Goal: Transaction & Acquisition: Download file/media

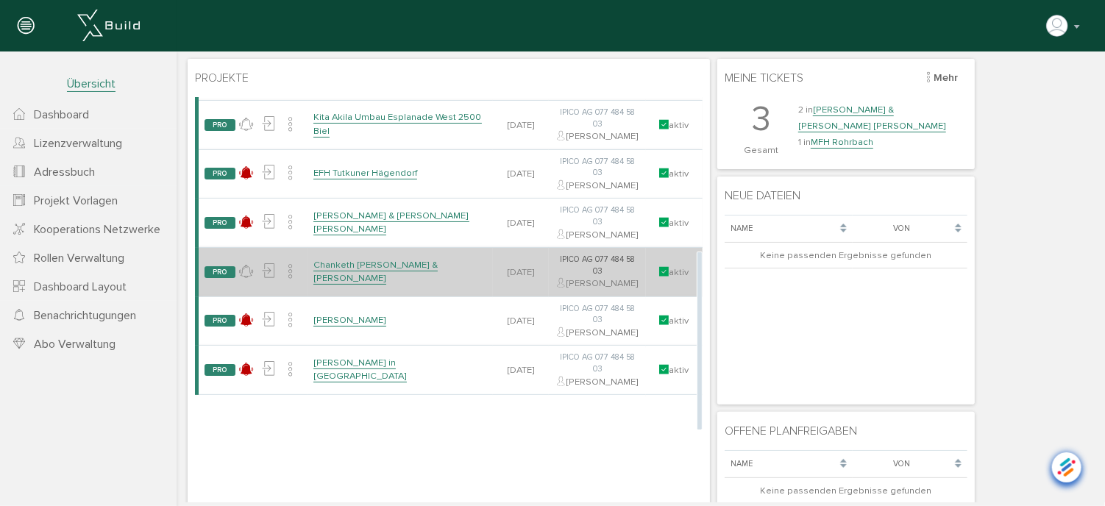
click at [398, 284] on link "Chanketh [PERSON_NAME] & [PERSON_NAME]" at bounding box center [375, 271] width 124 height 26
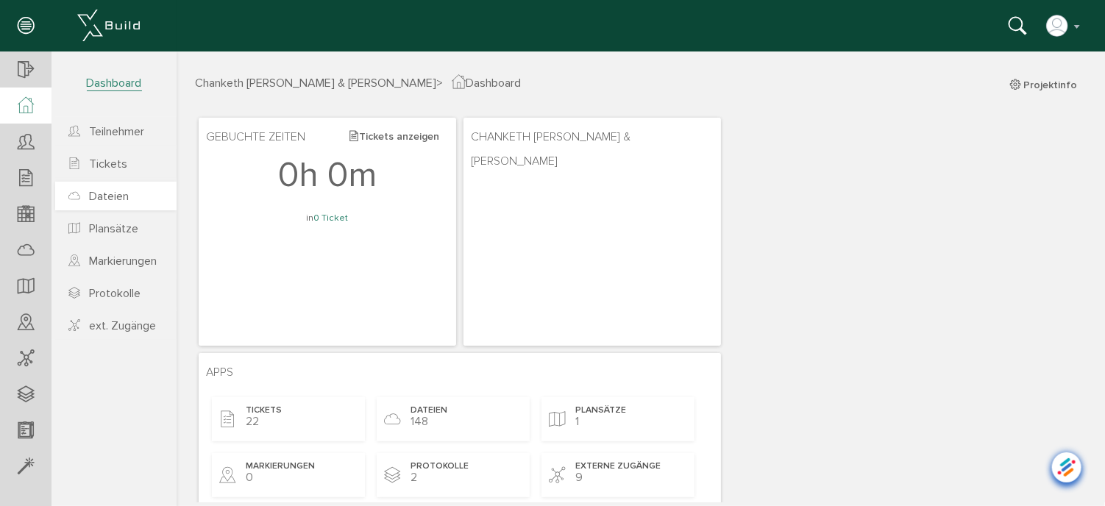
click at [96, 193] on span "Dateien" at bounding box center [109, 196] width 40 height 15
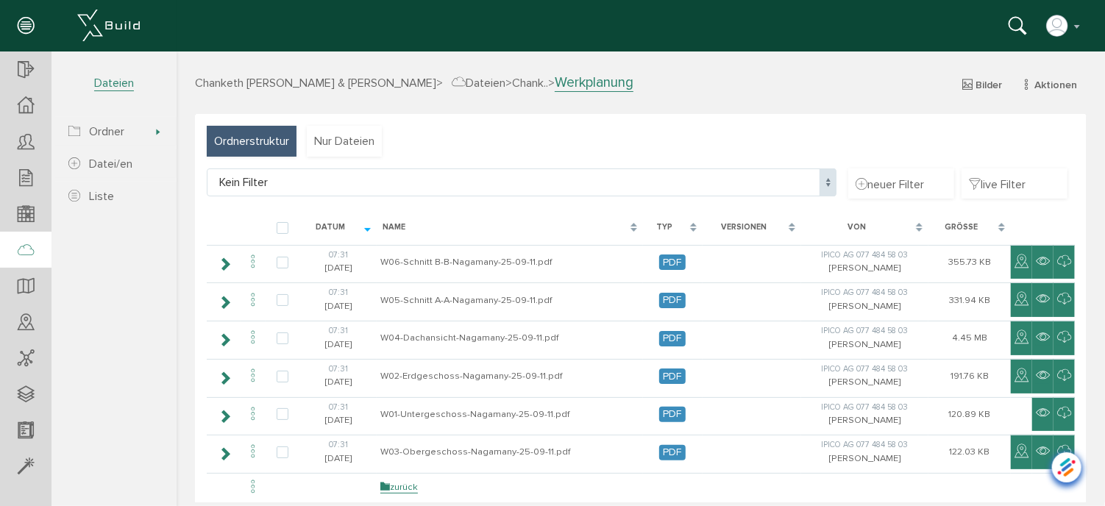
click at [493, 79] on span "Dateien" at bounding box center [478, 82] width 54 height 15
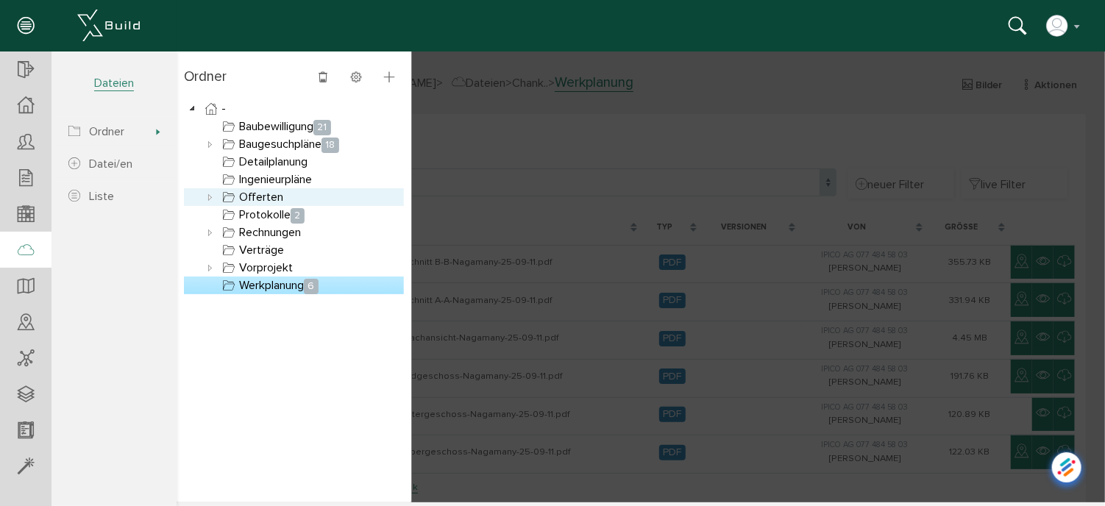
click at [255, 192] on link "Offerten" at bounding box center [252, 197] width 67 height 18
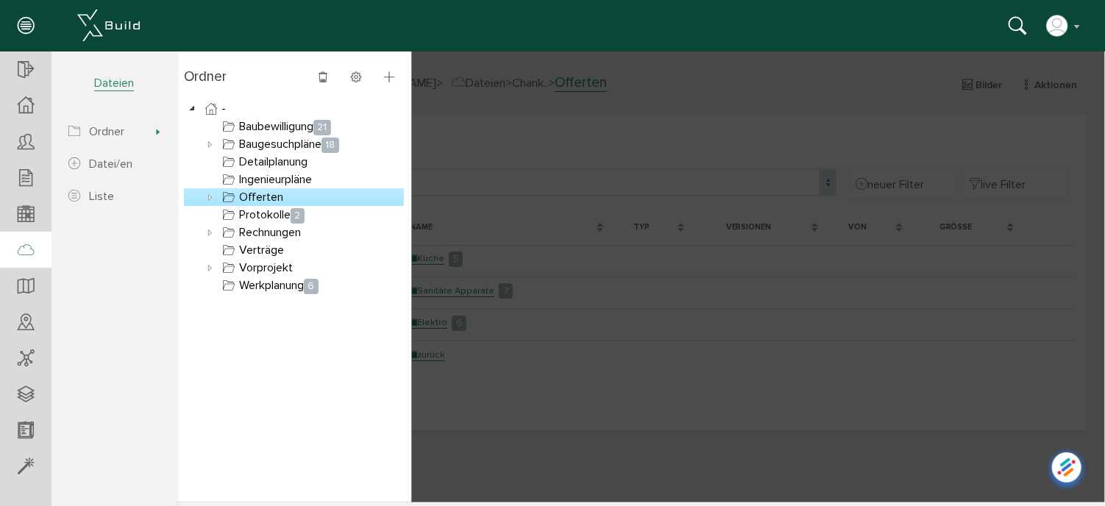
click at [205, 196] on icon at bounding box center [210, 197] width 18 height 18
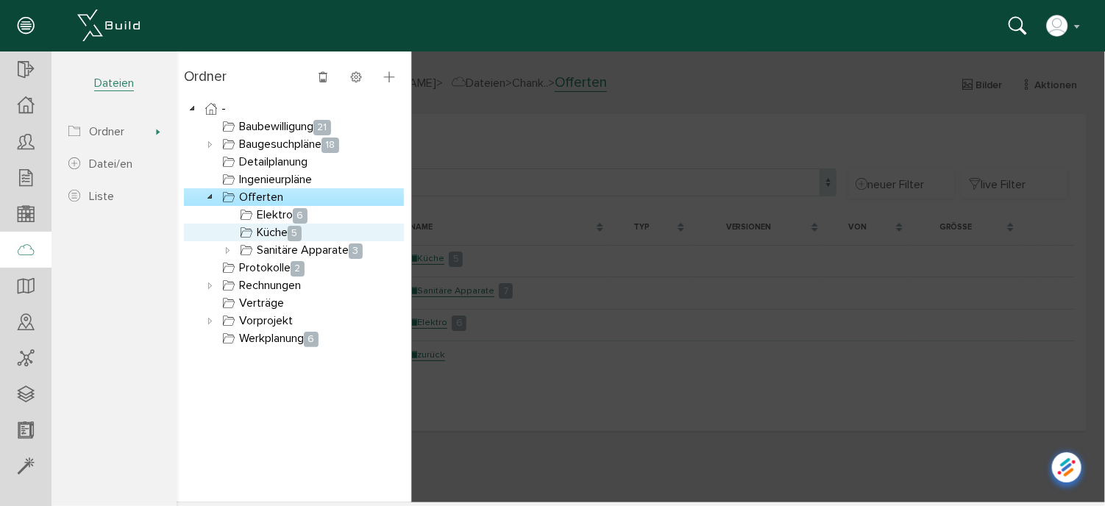
click at [266, 235] on link "Küche 5" at bounding box center [270, 232] width 68 height 18
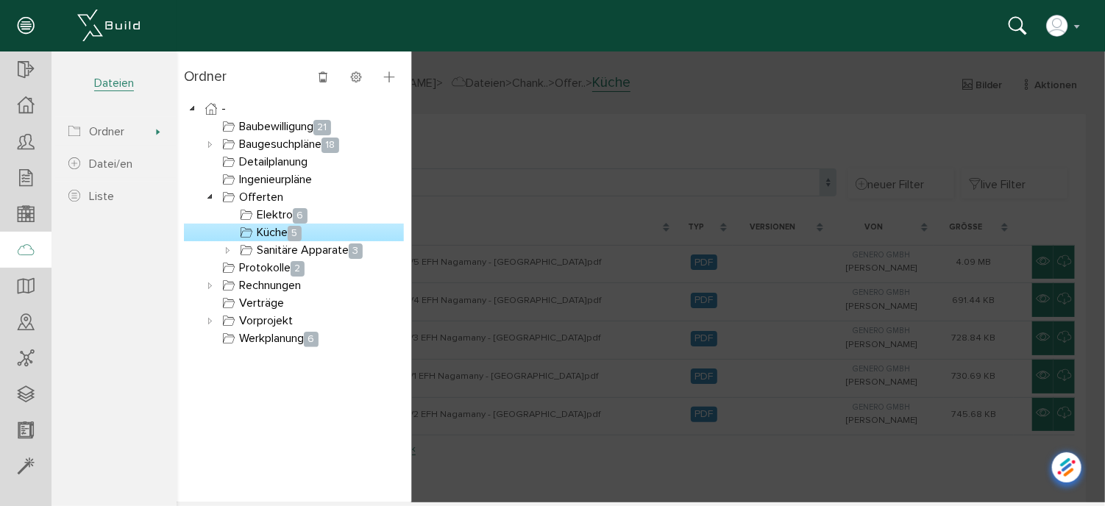
click at [588, 163] on div at bounding box center [640, 276] width 929 height 451
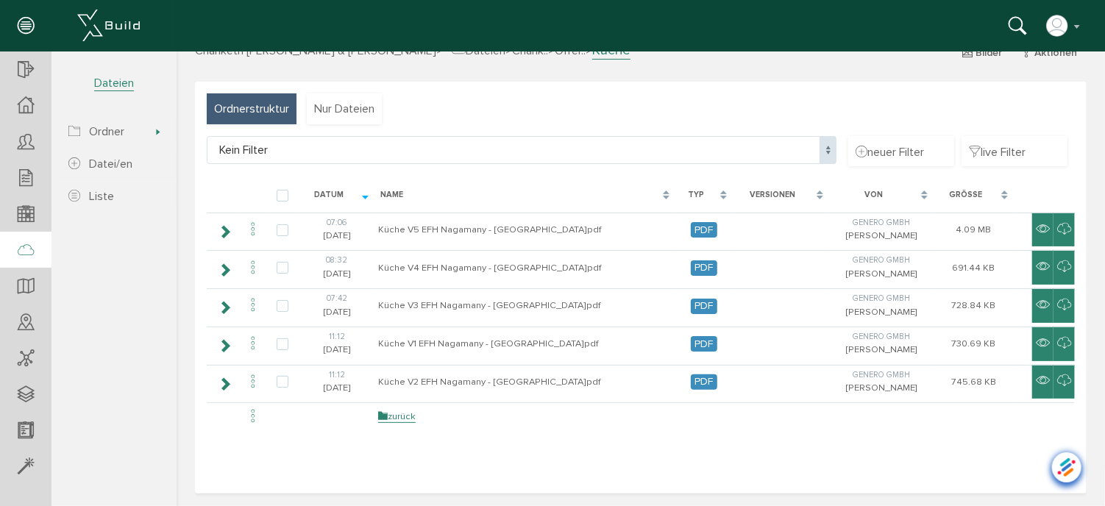
scroll to position [32, 0]
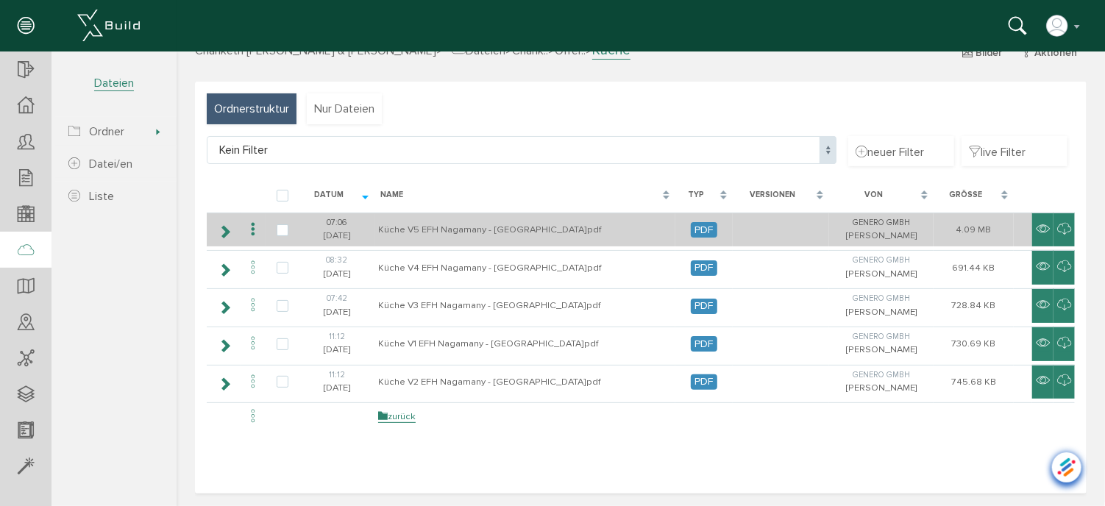
click at [249, 227] on icon at bounding box center [253, 229] width 18 height 20
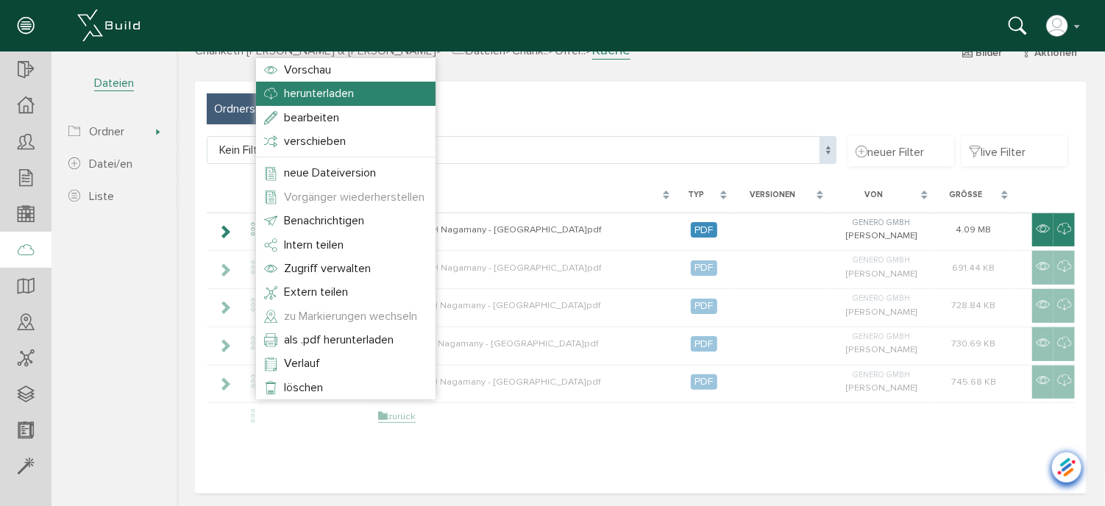
click at [309, 93] on span "herunterladen" at bounding box center [318, 92] width 70 height 15
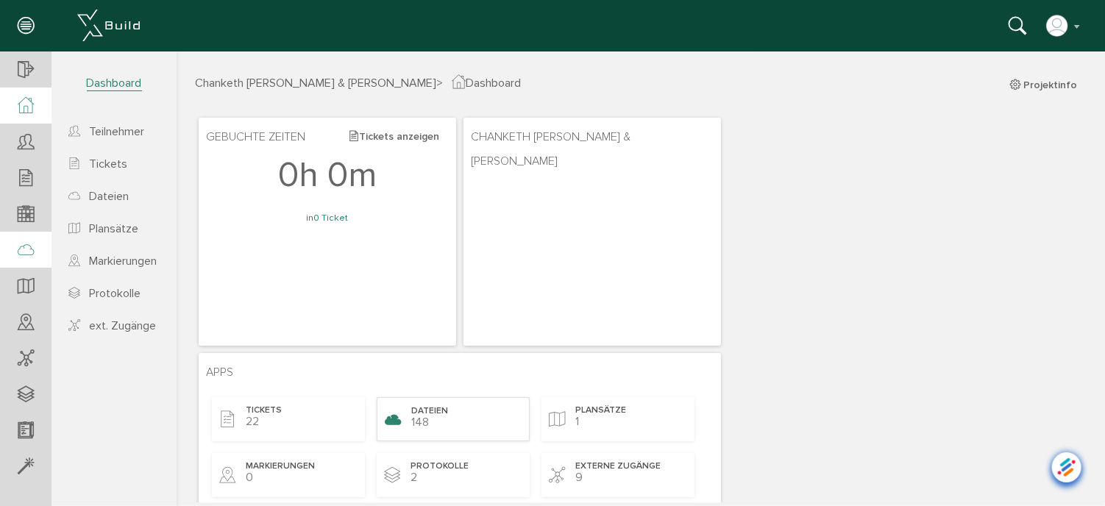
click at [434, 411] on span "Dateien" at bounding box center [429, 411] width 37 height 13
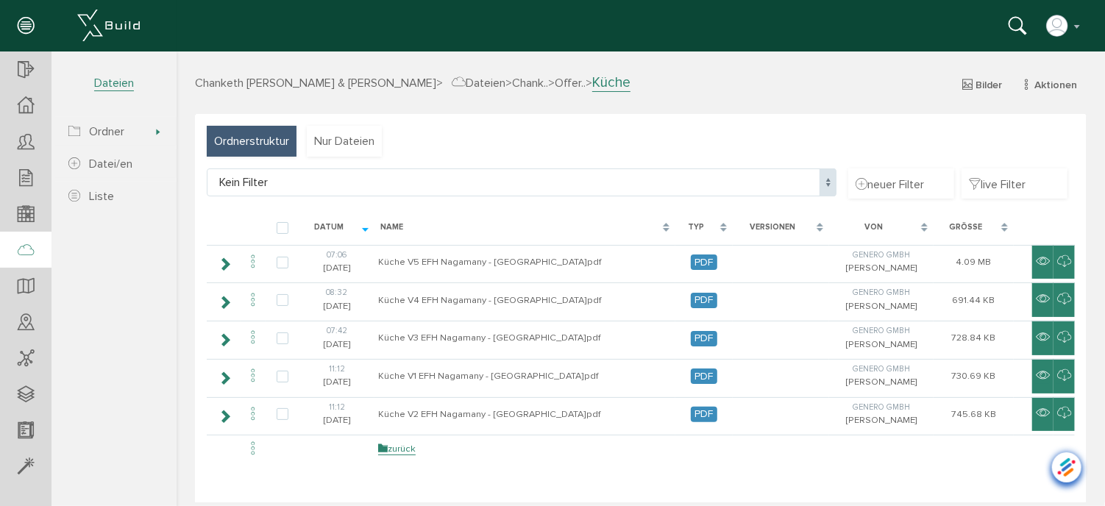
click at [494, 82] on span "Dateien" at bounding box center [478, 82] width 54 height 15
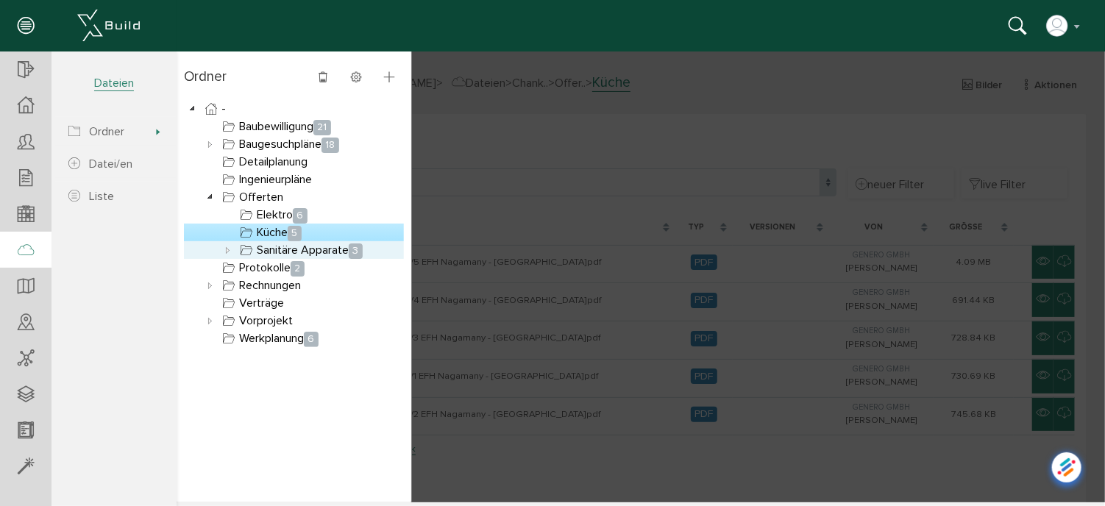
click at [268, 250] on link "Sanitäre Apparate 3" at bounding box center [300, 250] width 129 height 18
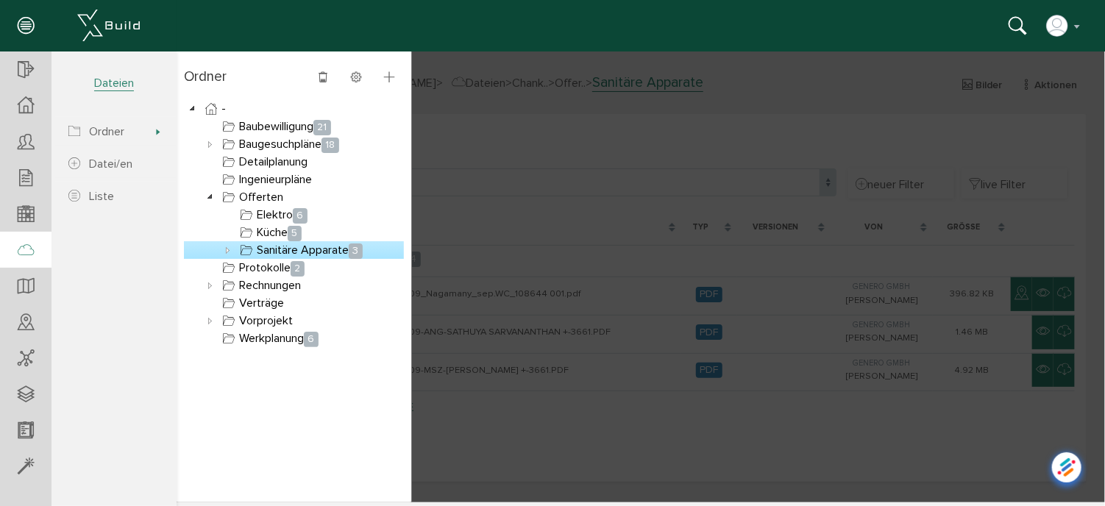
click at [227, 249] on icon at bounding box center [228, 250] width 18 height 18
click at [279, 252] on link "Sanitäre Apparate 3" at bounding box center [300, 250] width 129 height 18
click at [539, 234] on div at bounding box center [640, 276] width 929 height 451
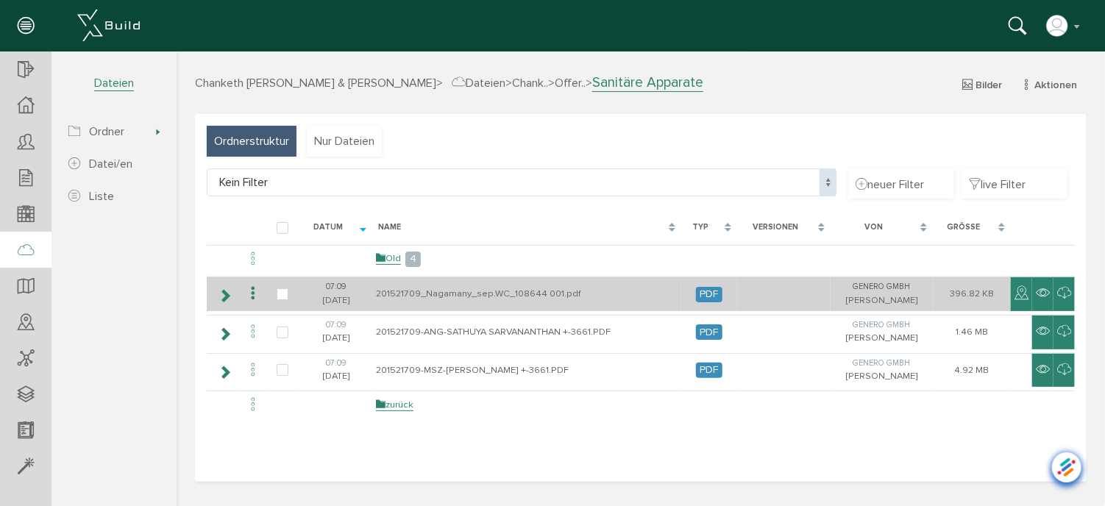
click at [252, 291] on icon at bounding box center [253, 293] width 18 height 20
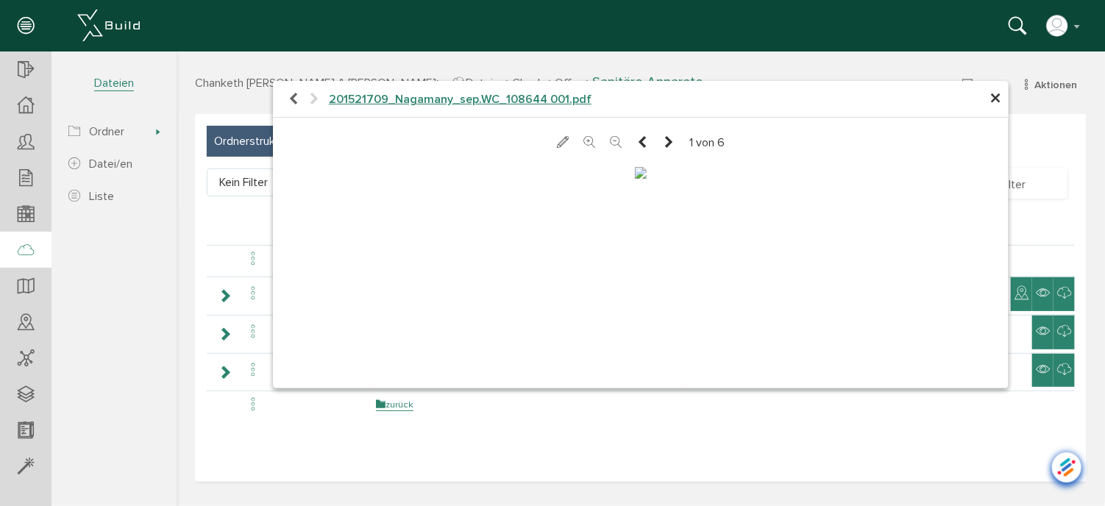
click at [798, 93] on h4 "201521709_Nagamany_sep.WC_108644 001.pdf" at bounding box center [640, 99] width 736 height 38
drag, startPoint x: 801, startPoint y: 93, endPoint x: 713, endPoint y: 102, distance: 88.8
click at [713, 102] on h4 "201521709_Nagamany_sep.WC_108644 001.pdf" at bounding box center [640, 99] width 736 height 38
click at [992, 96] on span "×" at bounding box center [995, 98] width 12 height 29
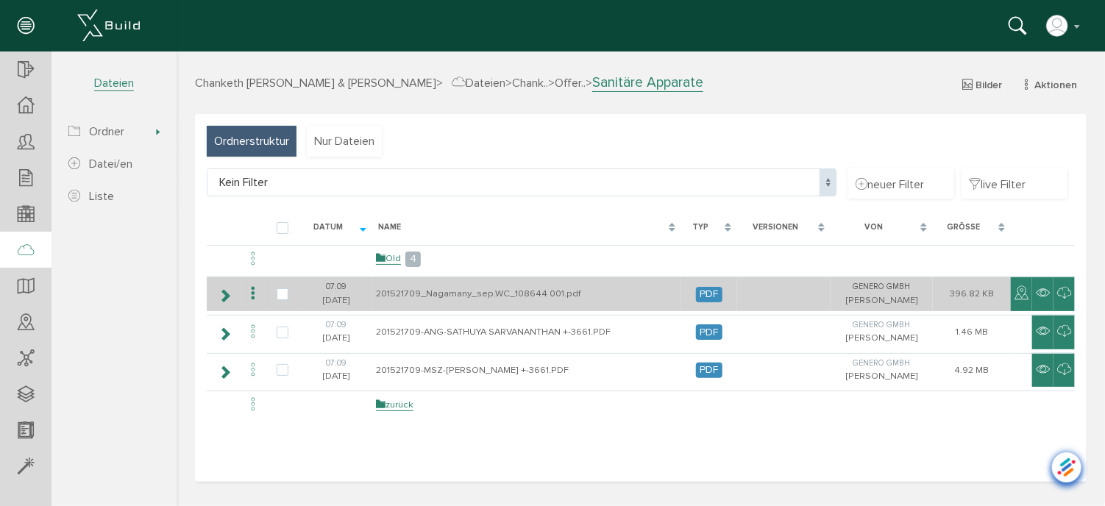
click at [253, 295] on icon at bounding box center [253, 293] width 18 height 20
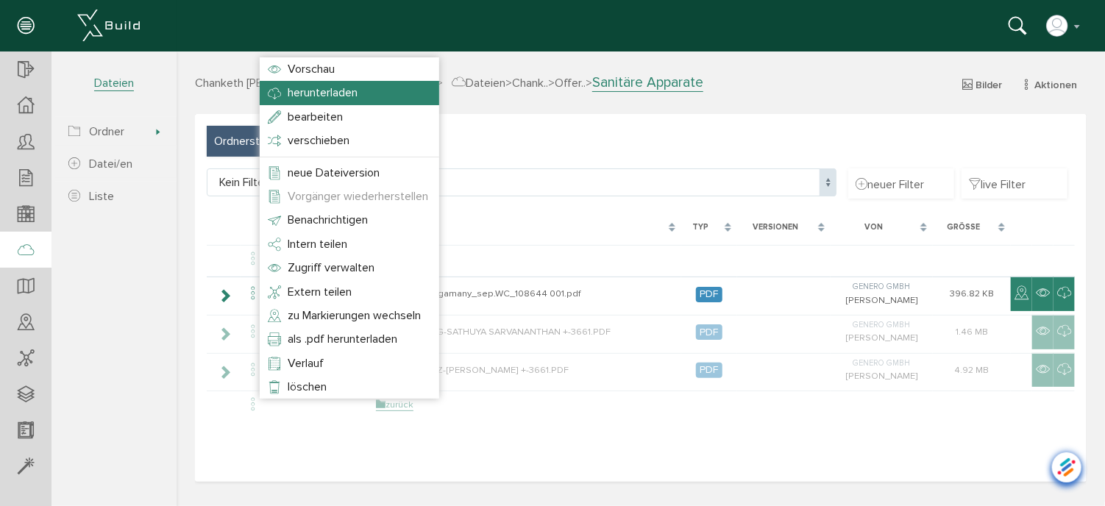
click at [291, 99] on span "herunterladen" at bounding box center [322, 92] width 70 height 15
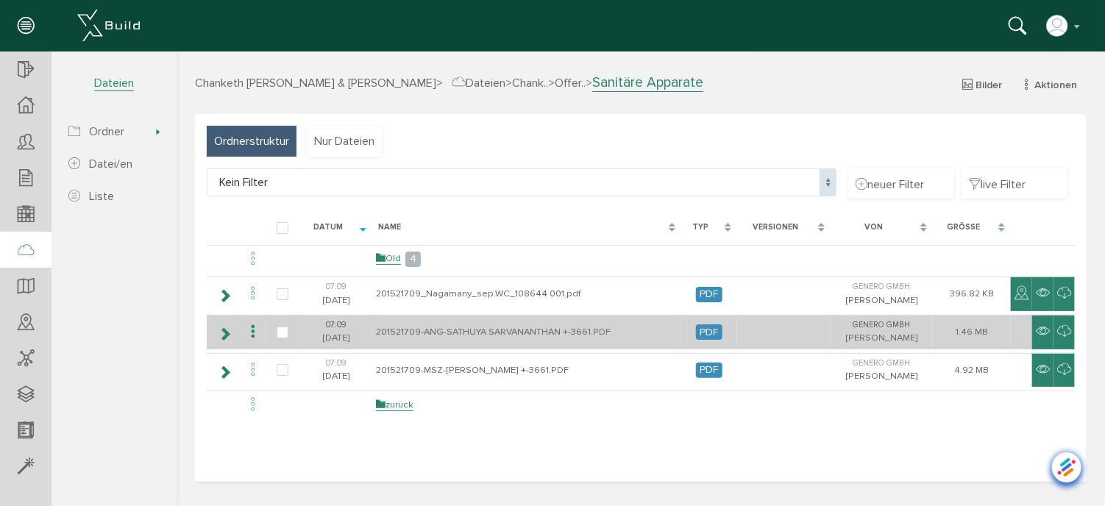
click at [252, 329] on icon at bounding box center [253, 332] width 18 height 20
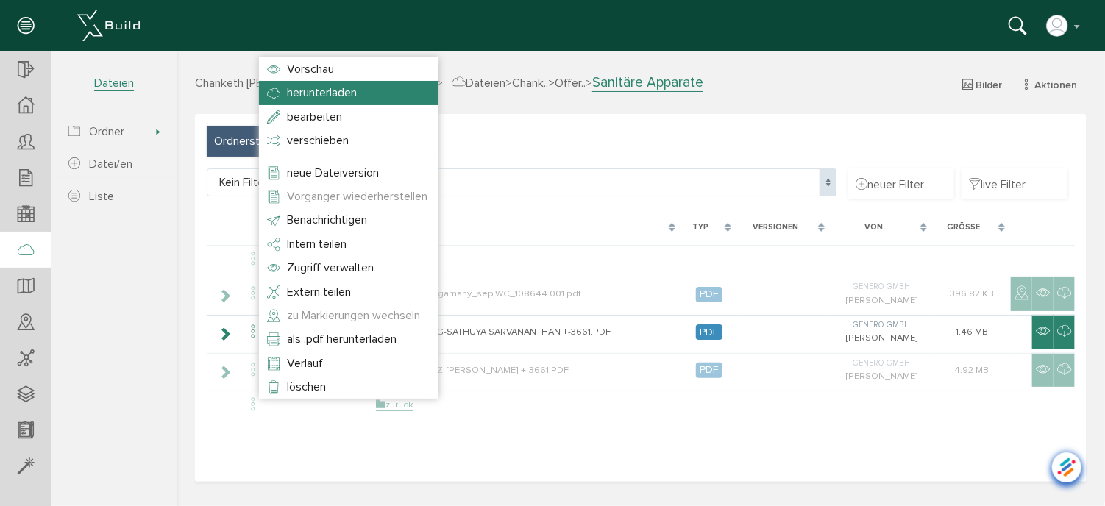
click at [308, 96] on span "herunterladen" at bounding box center [321, 92] width 70 height 15
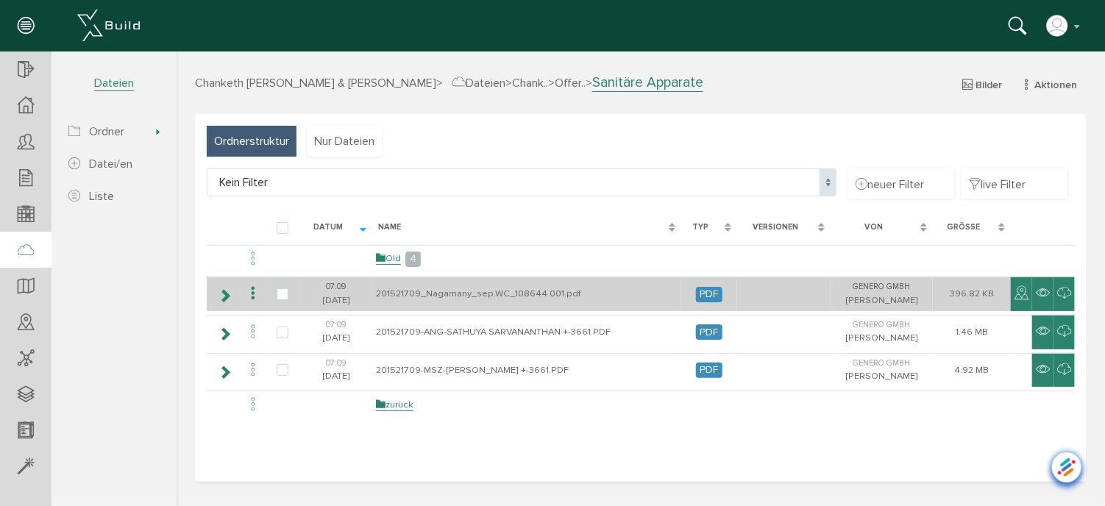
click at [252, 292] on icon at bounding box center [253, 293] width 18 height 20
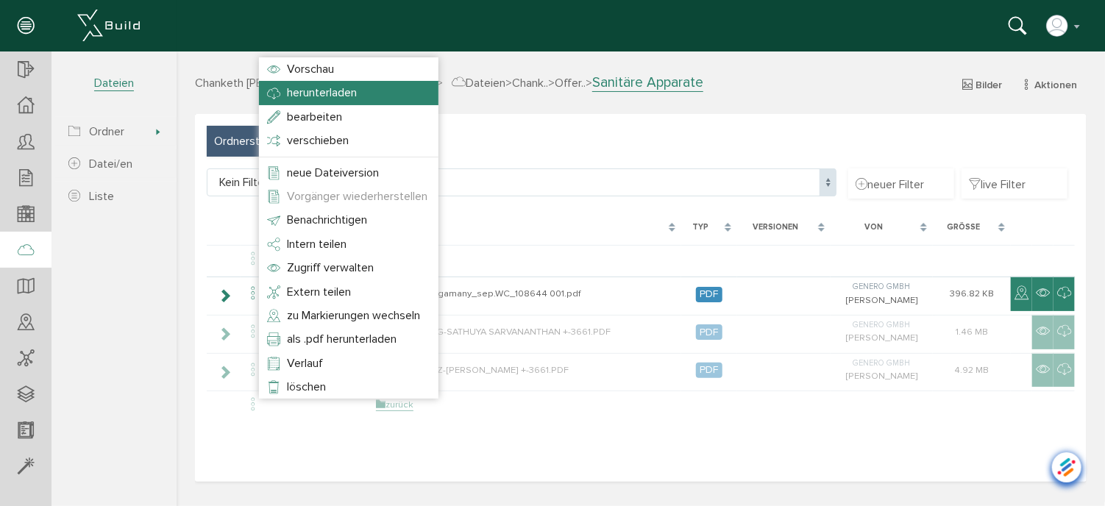
click at [292, 93] on span "herunterladen" at bounding box center [321, 92] width 70 height 15
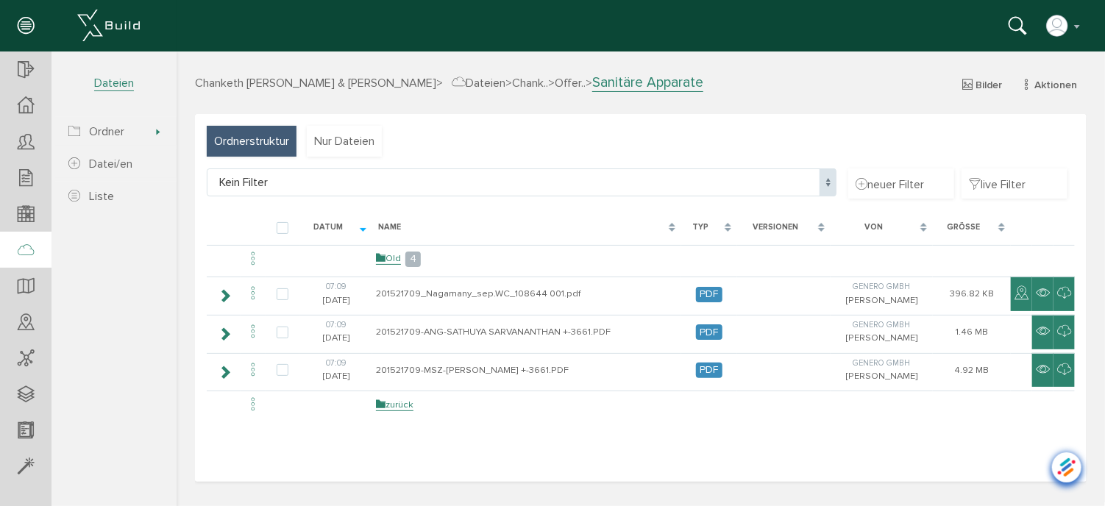
drag, startPoint x: 283, startPoint y: 293, endPoint x: 280, endPoint y: 311, distance: 17.8
click at [282, 293] on label at bounding box center [285, 294] width 18 height 13
click at [282, 293] on input "checkbox" at bounding box center [281, 293] width 10 height 10
checkbox input "true"
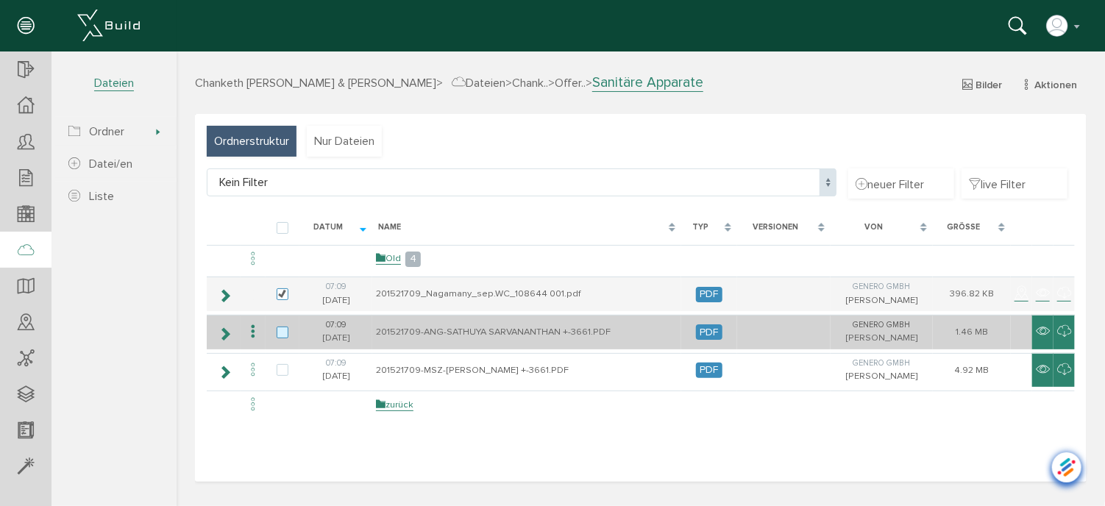
click at [286, 337] on label at bounding box center [285, 332] width 18 height 13
click at [285, 336] on input "checkbox" at bounding box center [281, 331] width 10 height 10
checkbox input "true"
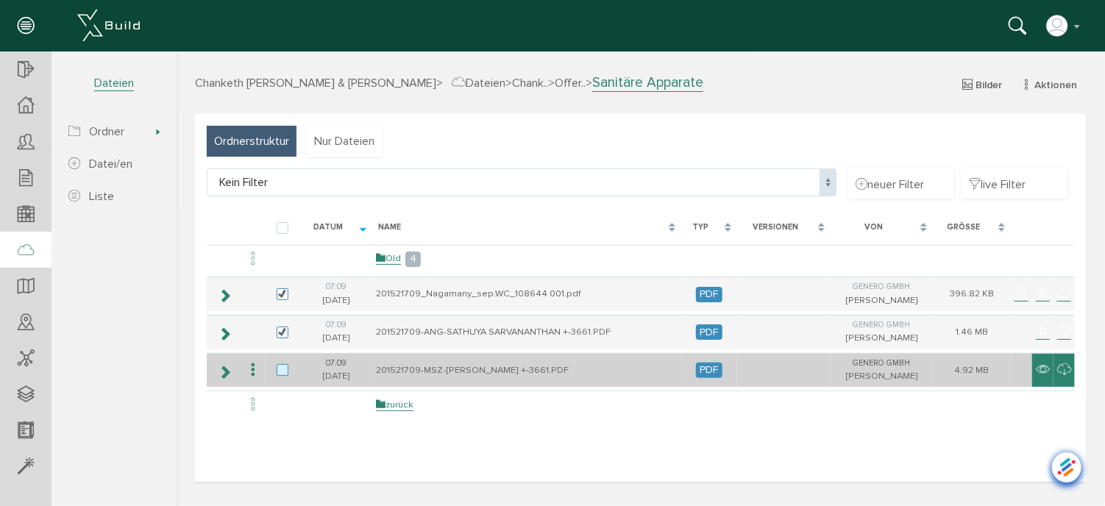
click at [280, 368] on label at bounding box center [285, 369] width 18 height 13
click at [280, 368] on input "checkbox" at bounding box center [281, 368] width 10 height 10
checkbox input "true"
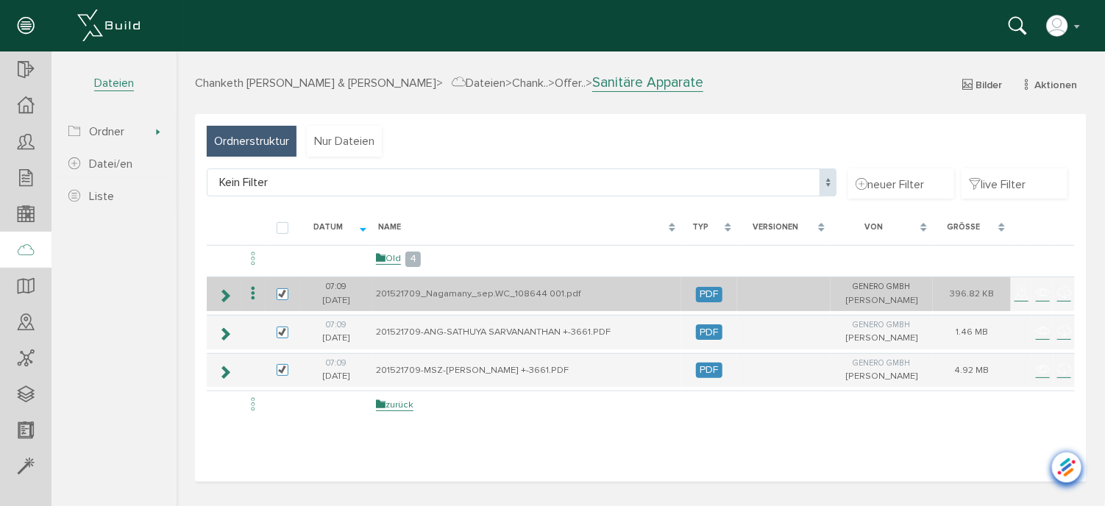
click at [251, 298] on icon at bounding box center [253, 293] width 18 height 20
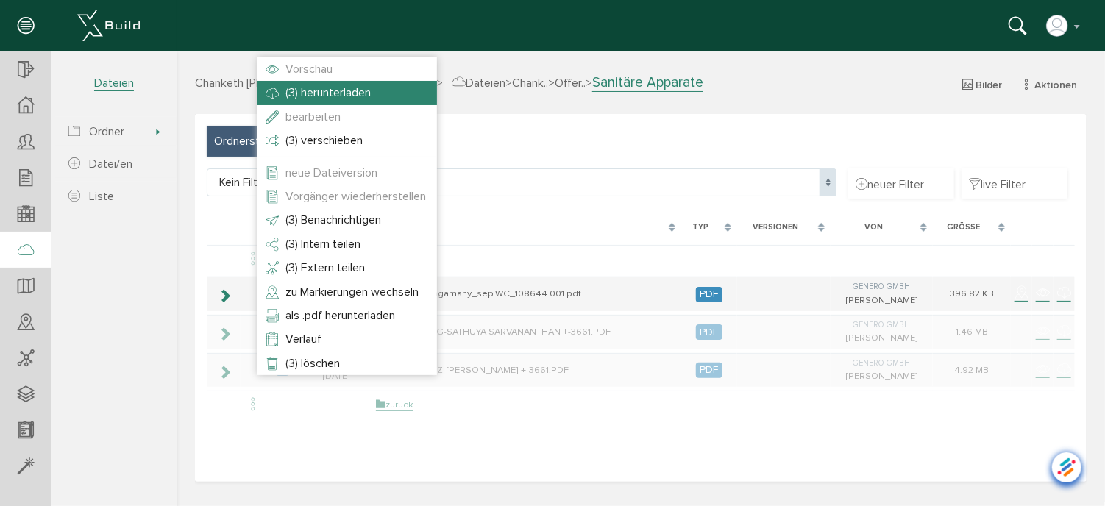
click at [320, 88] on span "(3) herunterladen" at bounding box center [327, 92] width 85 height 15
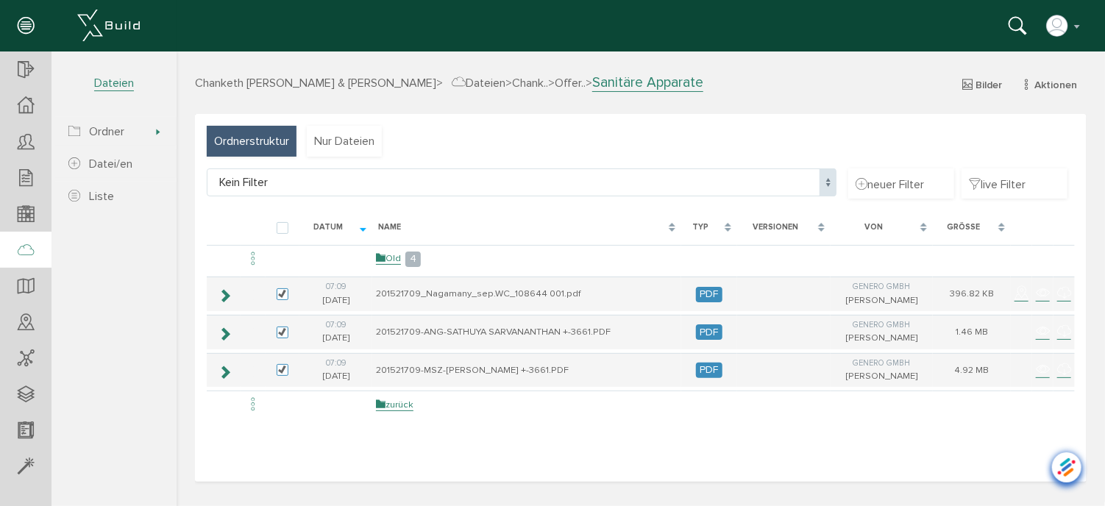
click at [56, 37] on div at bounding box center [88, 26] width 177 height 52
click at [494, 84] on span "Dateien" at bounding box center [478, 82] width 54 height 15
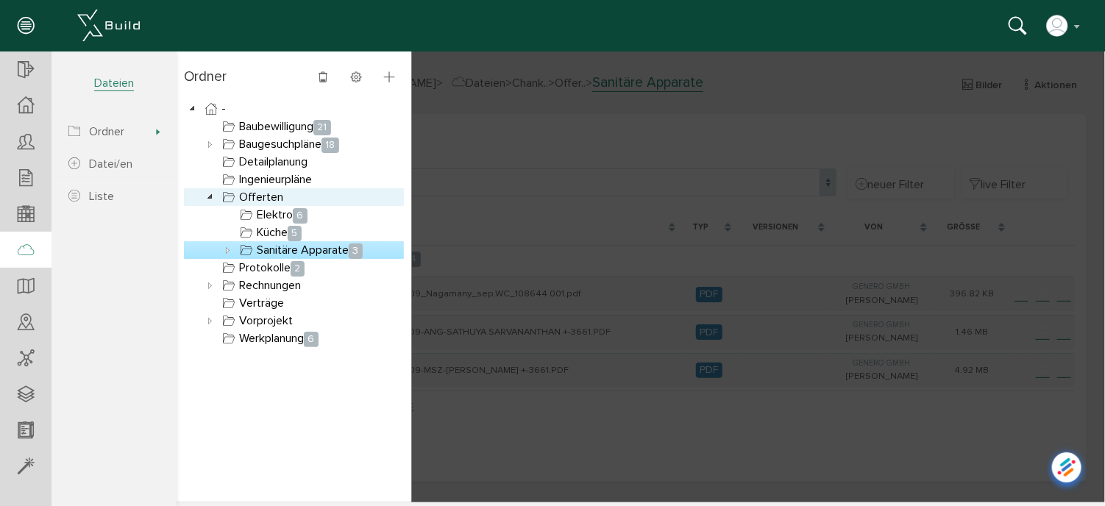
click at [211, 193] on icon at bounding box center [210, 197] width 18 height 18
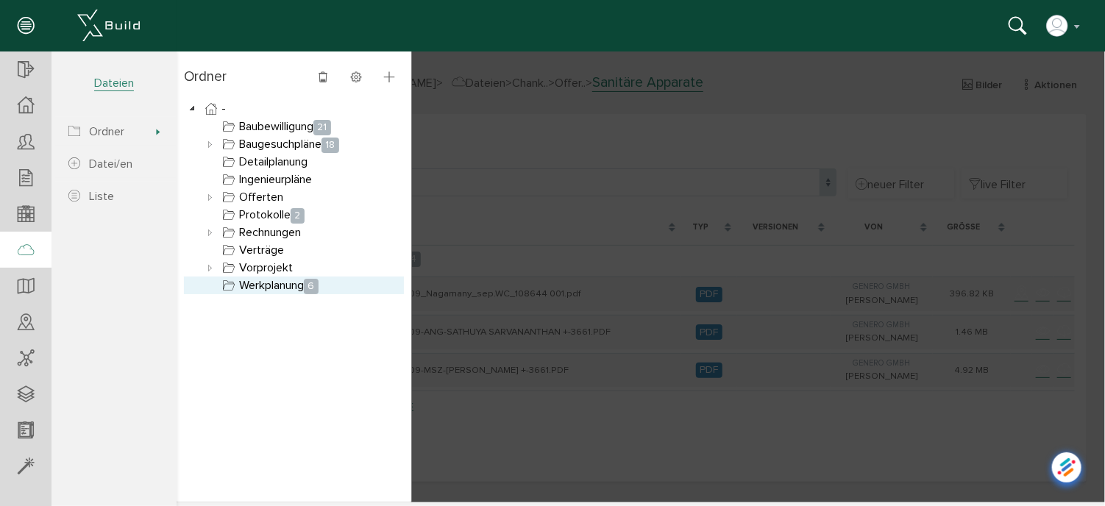
click at [241, 280] on link "Werkplanung 6" at bounding box center [270, 285] width 102 height 18
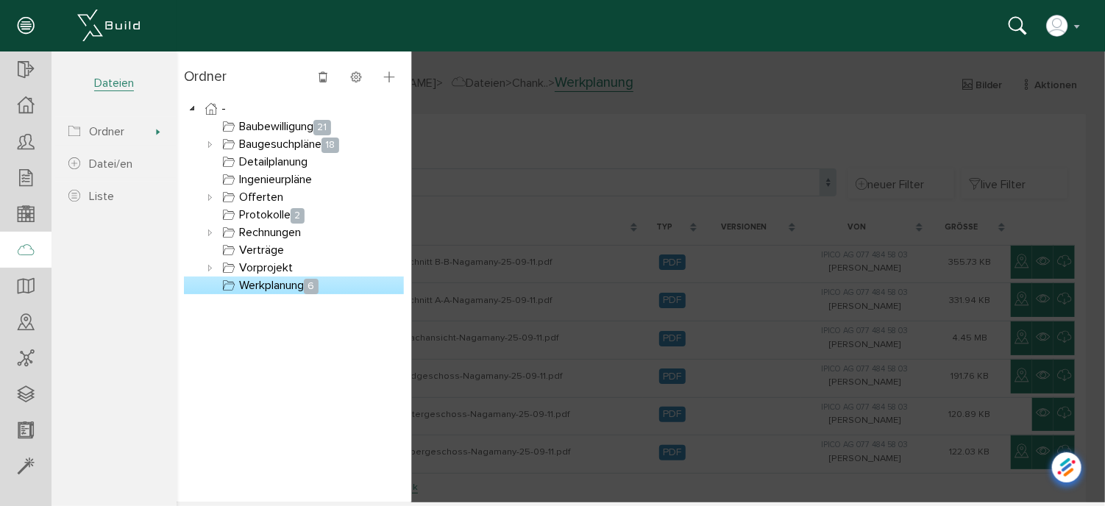
click at [260, 283] on link "Werkplanung 6" at bounding box center [270, 285] width 102 height 18
click at [693, 241] on div at bounding box center [640, 276] width 929 height 451
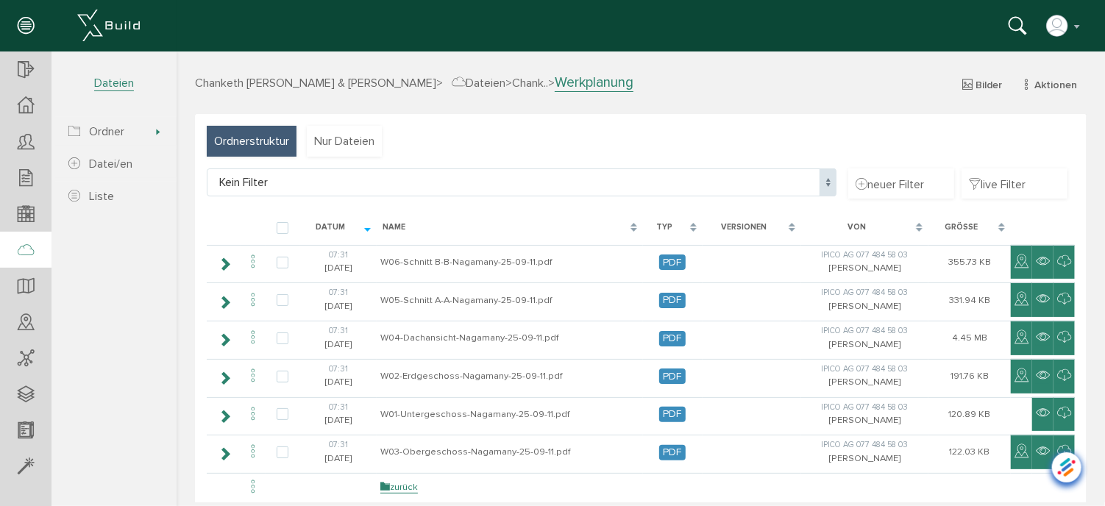
click at [392, 77] on span "Chanketh [PERSON_NAME] & [PERSON_NAME]" at bounding box center [314, 82] width 241 height 15
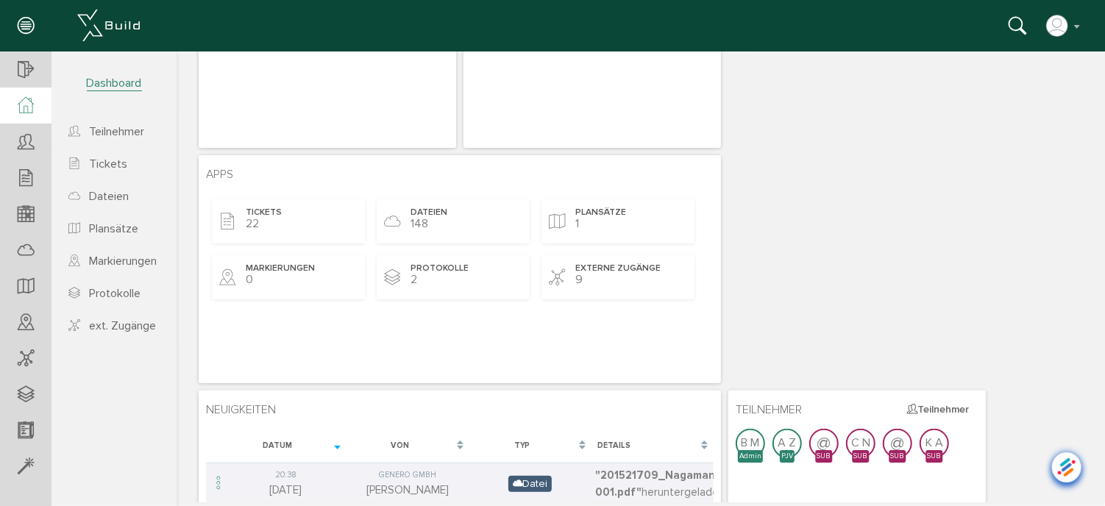
scroll to position [221, 0]
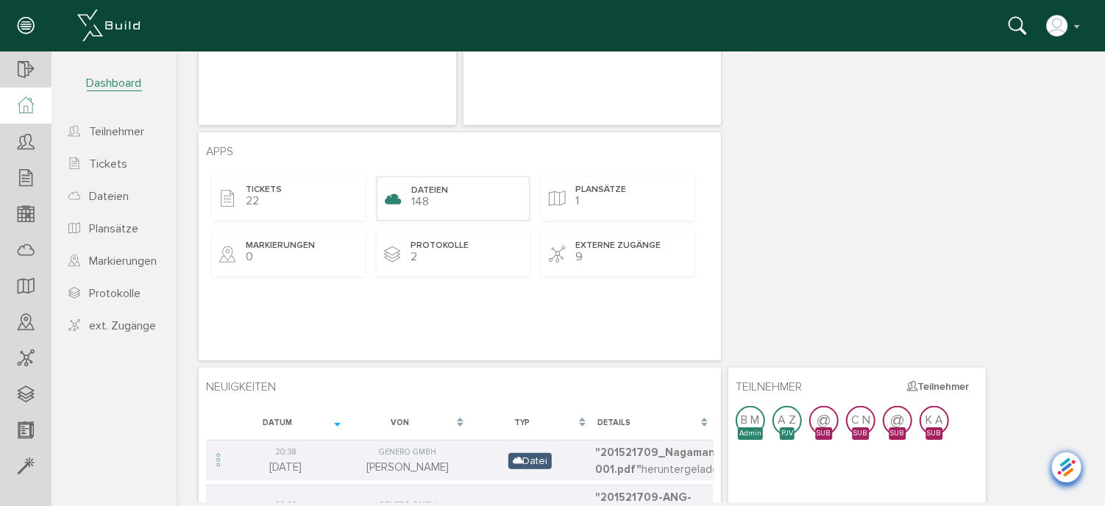
click at [495, 188] on div "Dateien 148" at bounding box center [452, 198] width 153 height 44
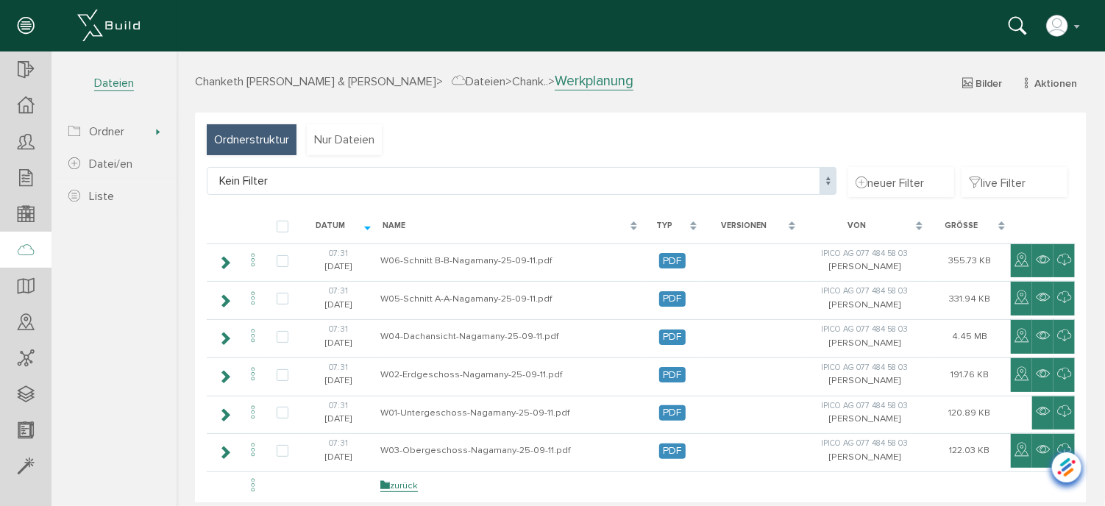
scroll to position [0, 0]
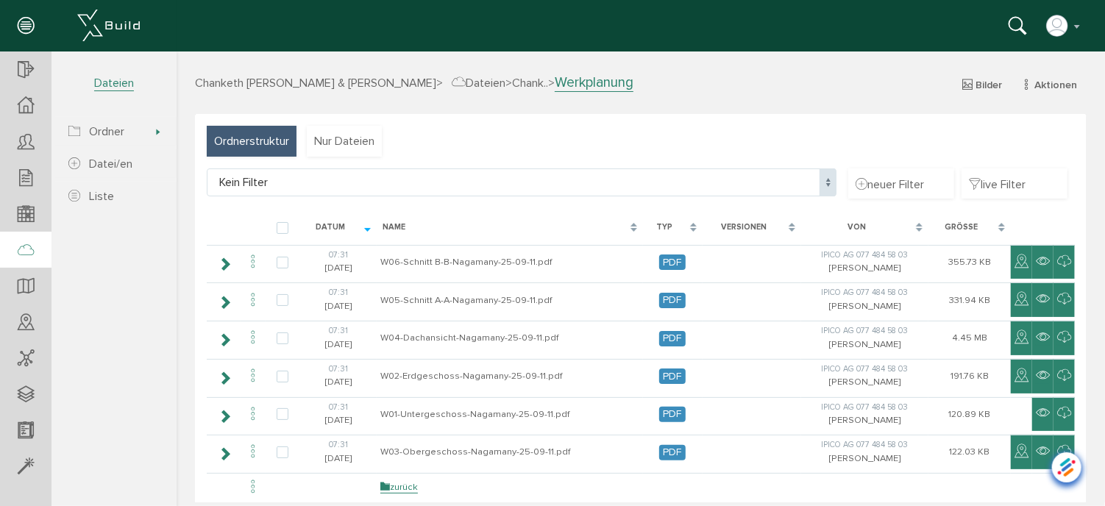
click at [502, 78] on span "Dateien" at bounding box center [478, 82] width 54 height 15
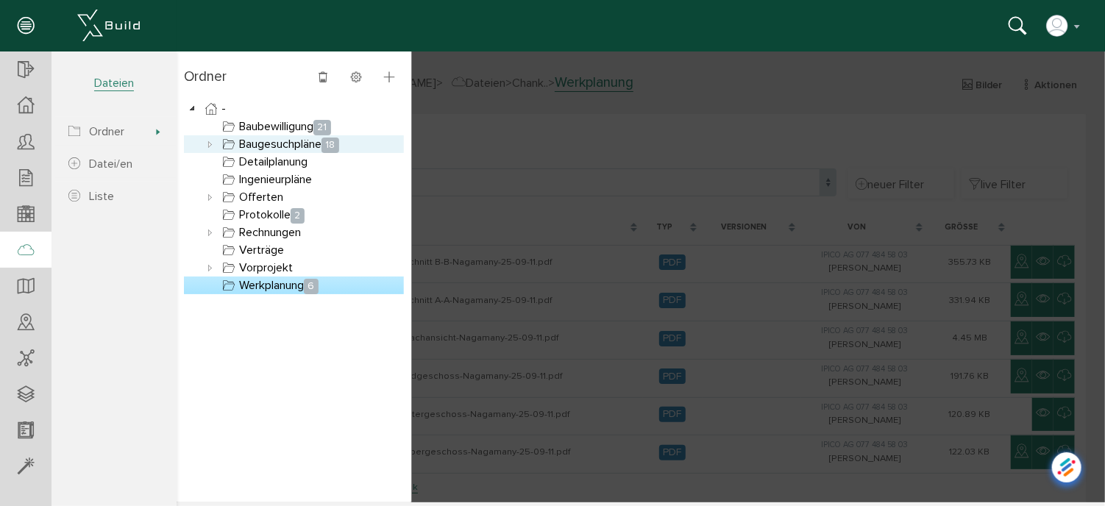
click at [261, 141] on link "Baugesuchpläne 18" at bounding box center [280, 144] width 123 height 18
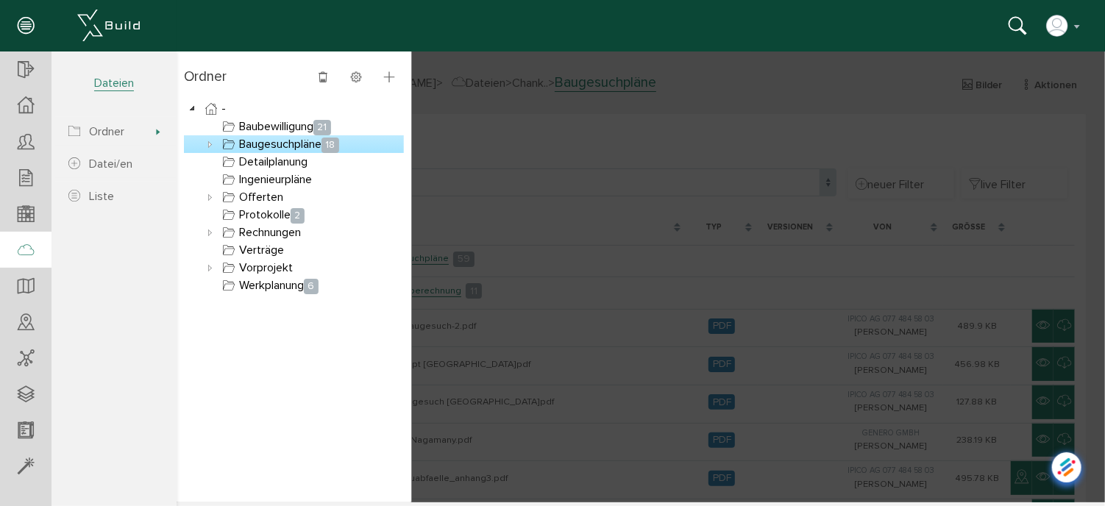
click at [522, 209] on div at bounding box center [640, 276] width 929 height 451
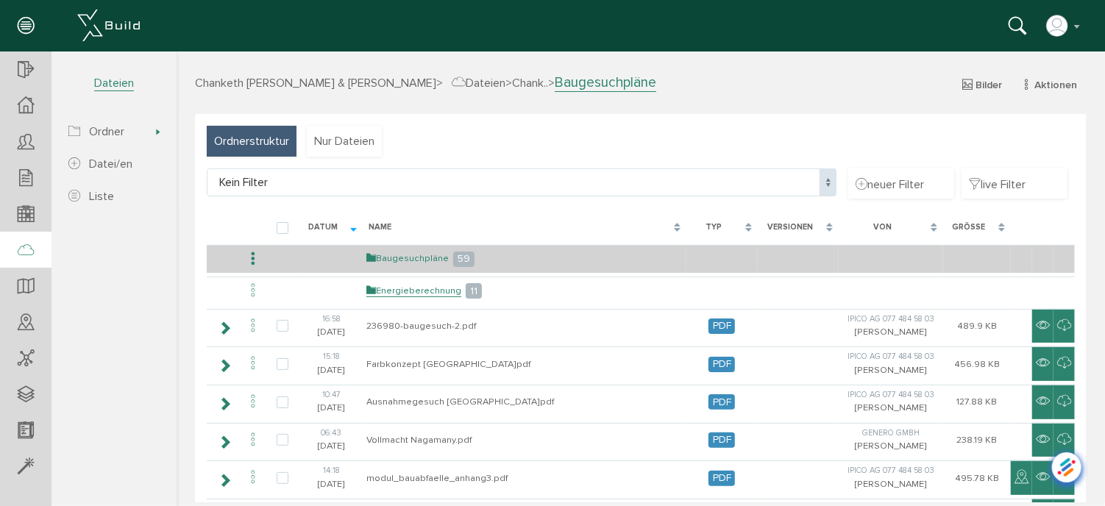
click at [400, 260] on link "Baugesuchpläne" at bounding box center [407, 258] width 82 height 13
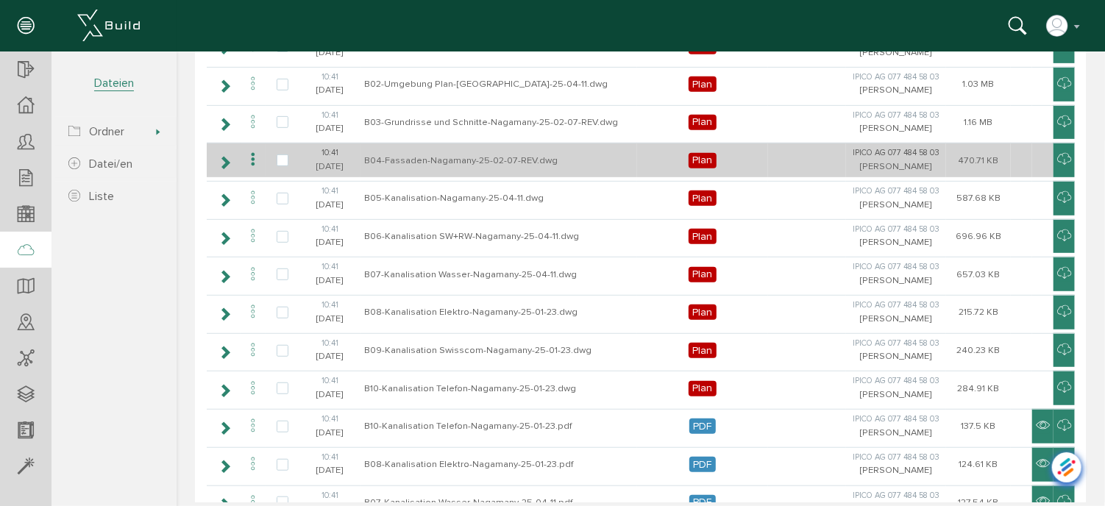
scroll to position [368, 0]
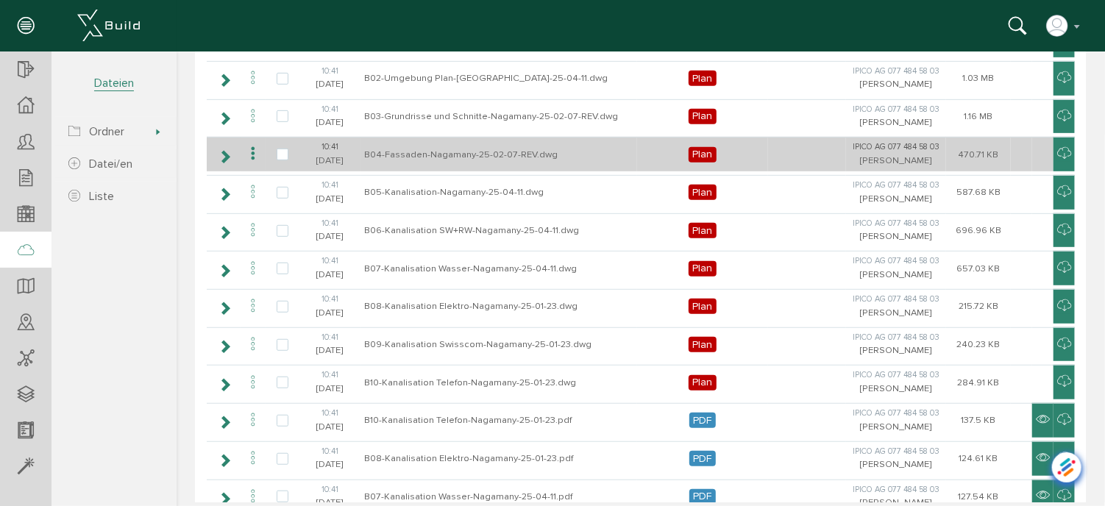
click at [251, 152] on icon at bounding box center [253, 153] width 18 height 20
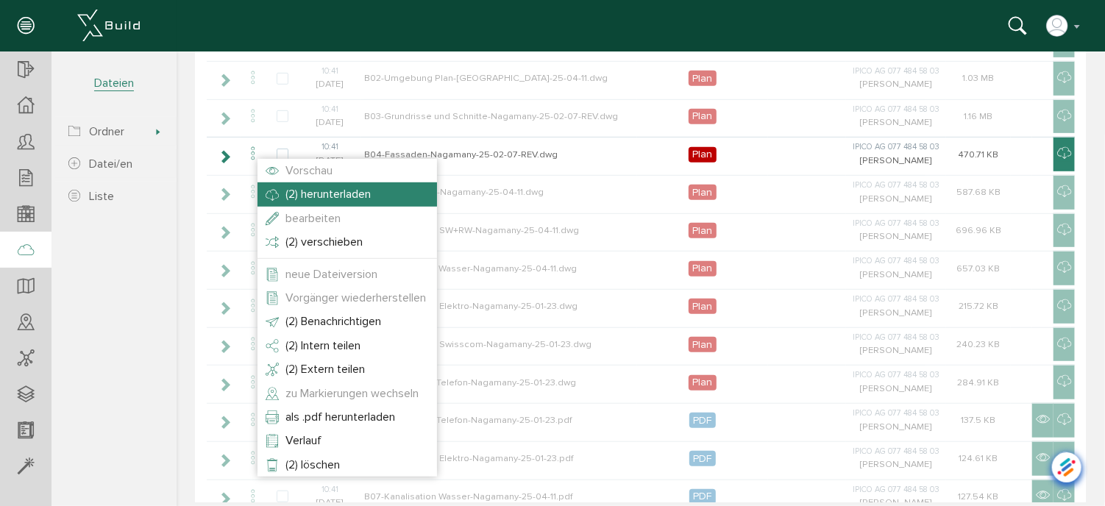
click at [295, 191] on span "(2) herunterladen" at bounding box center [327, 193] width 85 height 15
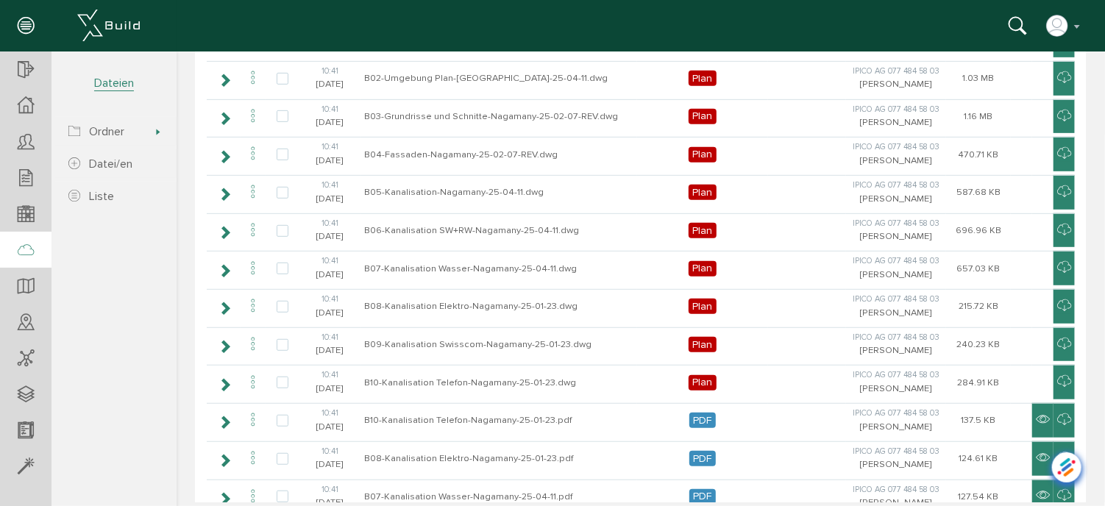
click at [61, 72] on span "Dateien" at bounding box center [114, 76] width 125 height 49
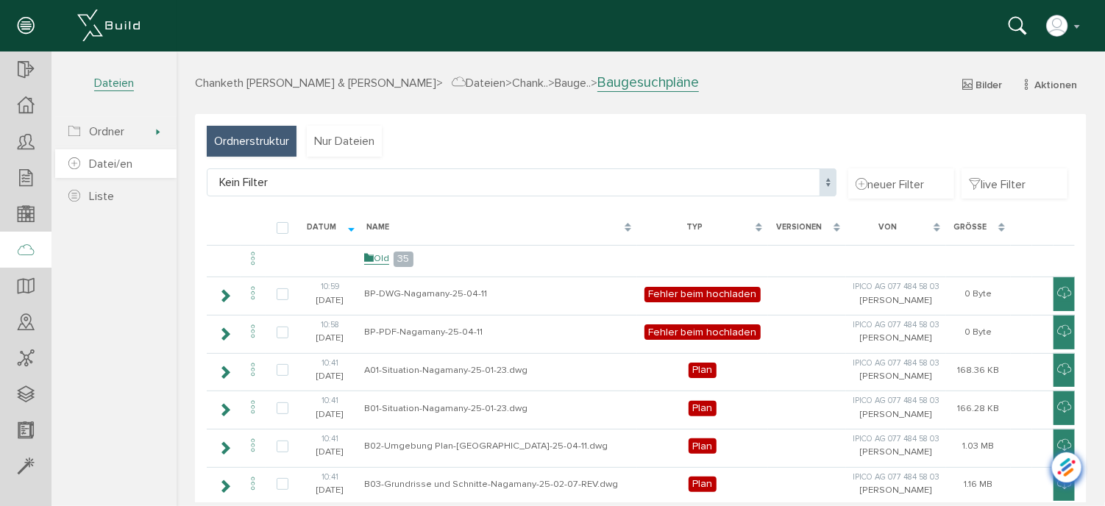
click at [96, 164] on span "Datei/en" at bounding box center [110, 164] width 43 height 15
select select "D-67a0a5c455d3f6_59701811"
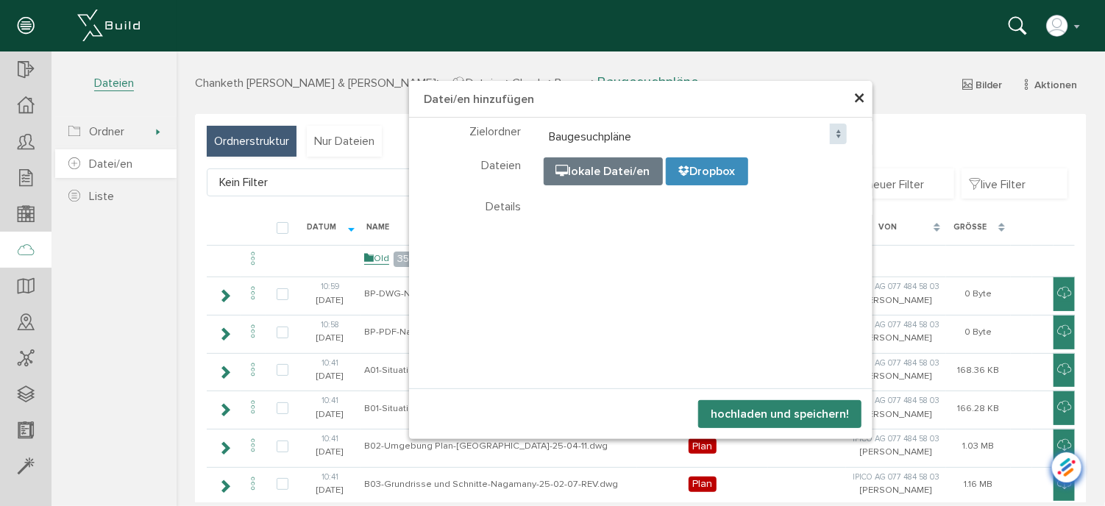
select select "D-67a0a5c455d3f6_59701811"
click at [856, 99] on span "×" at bounding box center [859, 98] width 12 height 29
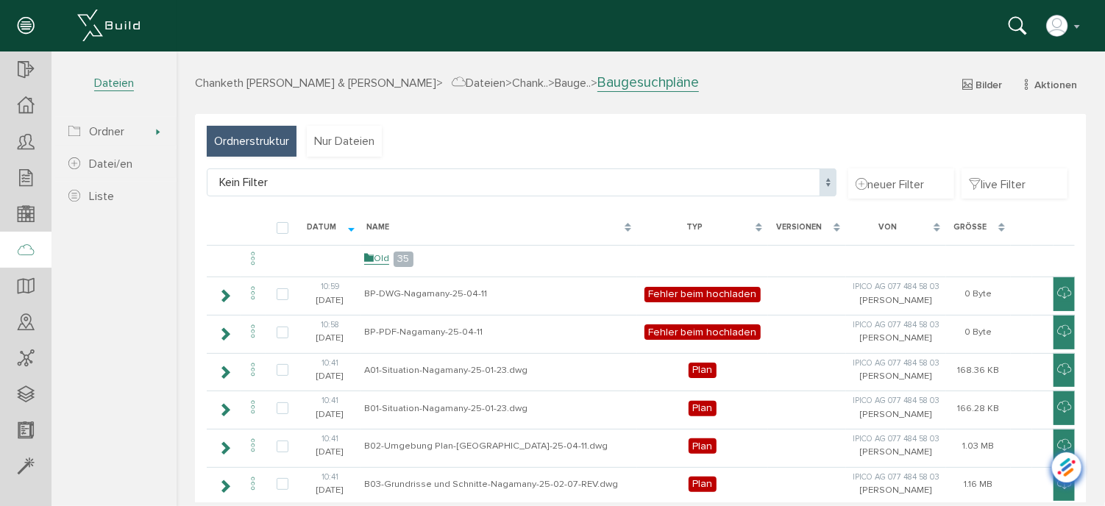
click at [480, 79] on span "Dateien" at bounding box center [478, 82] width 54 height 15
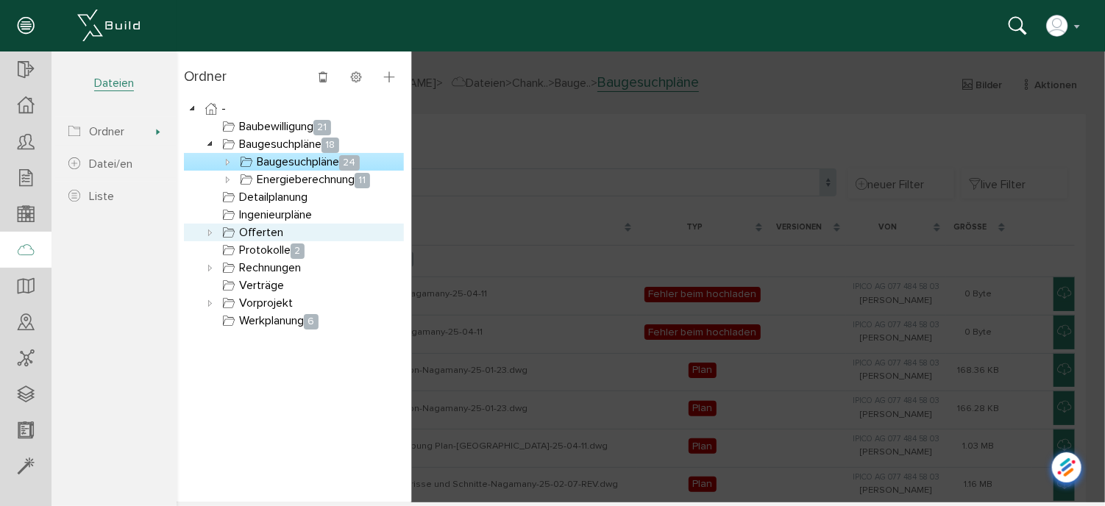
click at [253, 227] on link "Offerten" at bounding box center [252, 232] width 67 height 18
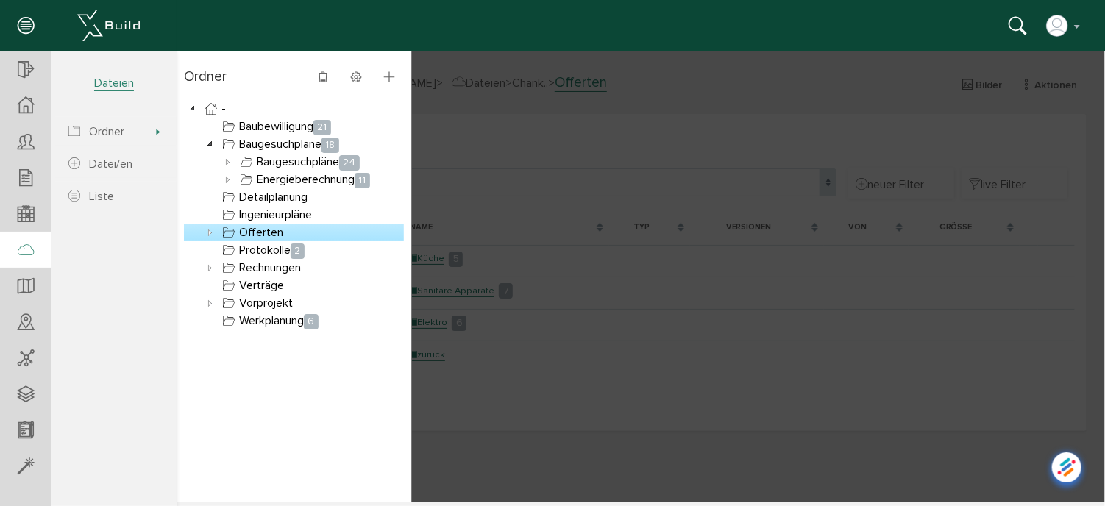
click at [207, 232] on icon at bounding box center [210, 232] width 18 height 18
